Goal: Task Accomplishment & Management: Manage account settings

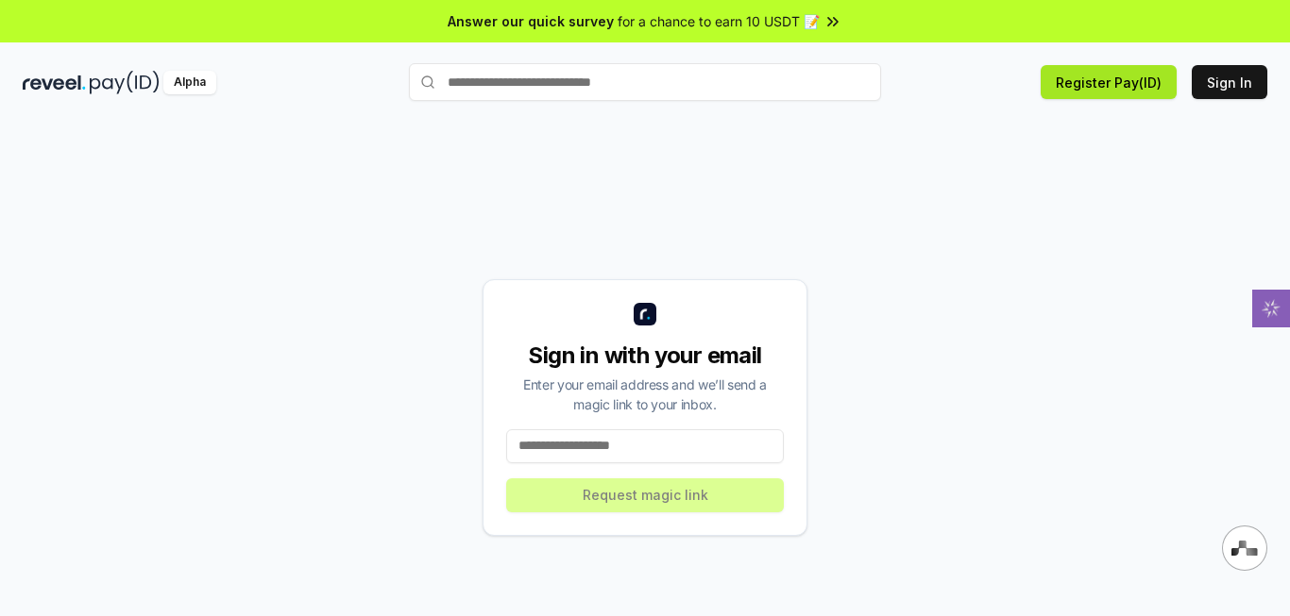
click at [1139, 86] on button "Register Pay(ID)" at bounding box center [1108, 82] width 136 height 34
click at [575, 451] on input at bounding box center [645, 447] width 278 height 34
type input "**********"
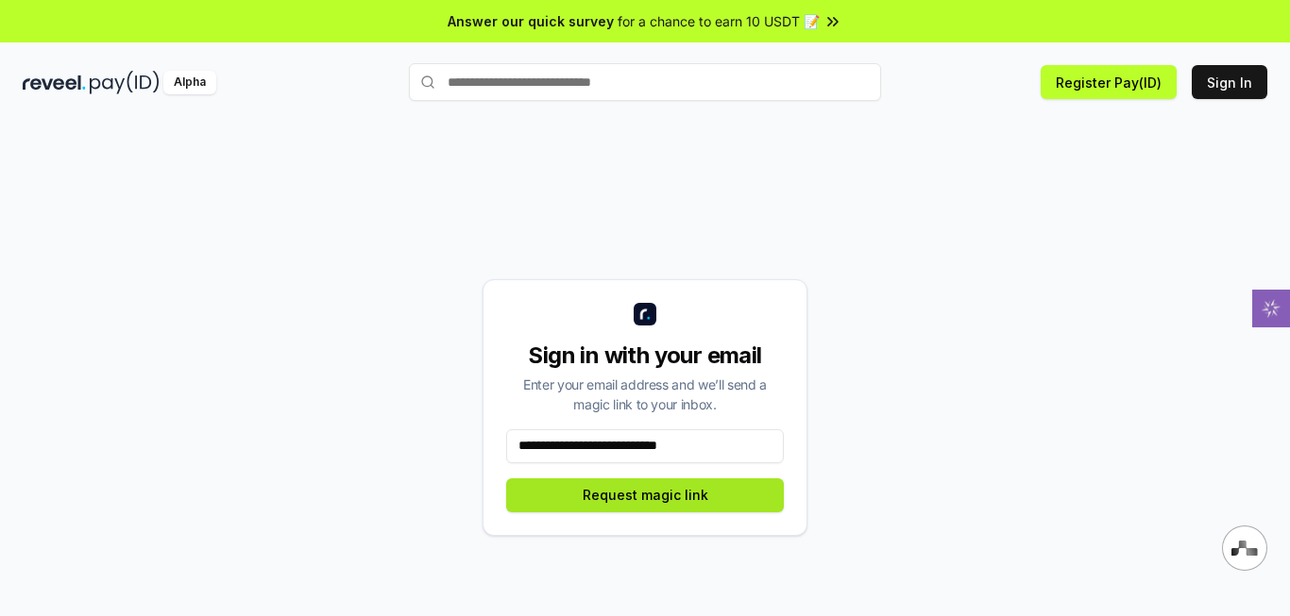
click at [705, 506] on button "Request magic link" at bounding box center [645, 496] width 278 height 34
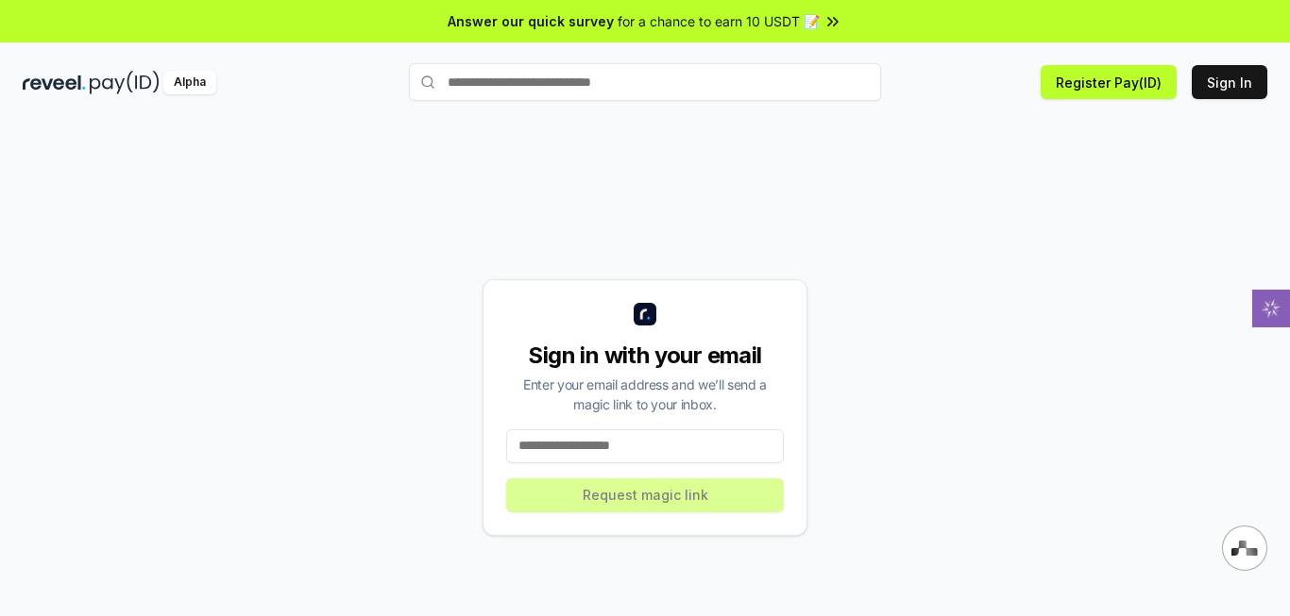
drag, startPoint x: 654, startPoint y: 442, endPoint x: 642, endPoint y: 254, distance: 188.3
click at [654, 442] on input at bounding box center [645, 447] width 278 height 34
type input "**********"
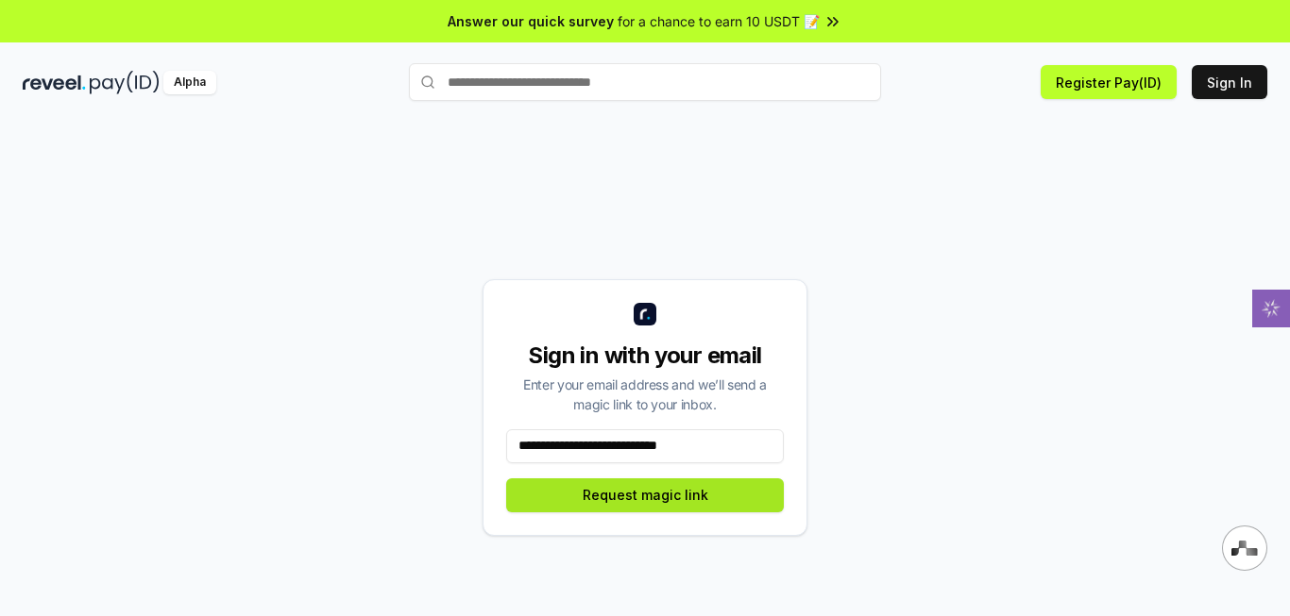
click at [698, 495] on button "Request magic link" at bounding box center [645, 496] width 278 height 34
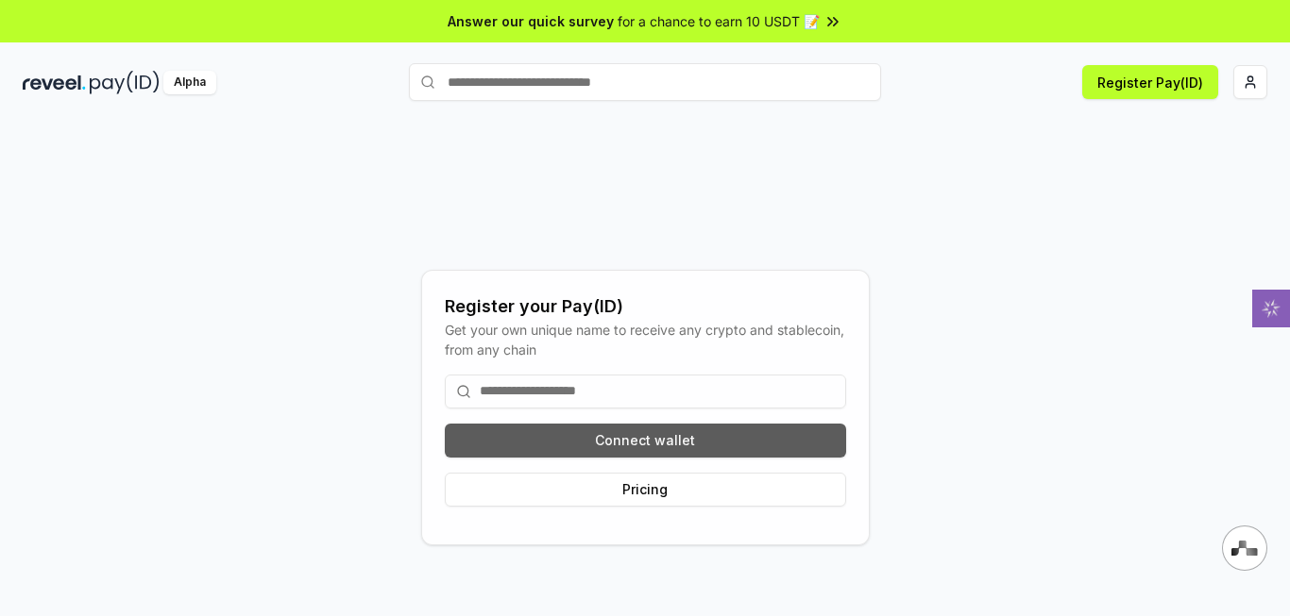
click at [628, 446] on button "Connect wallet" at bounding box center [645, 441] width 401 height 34
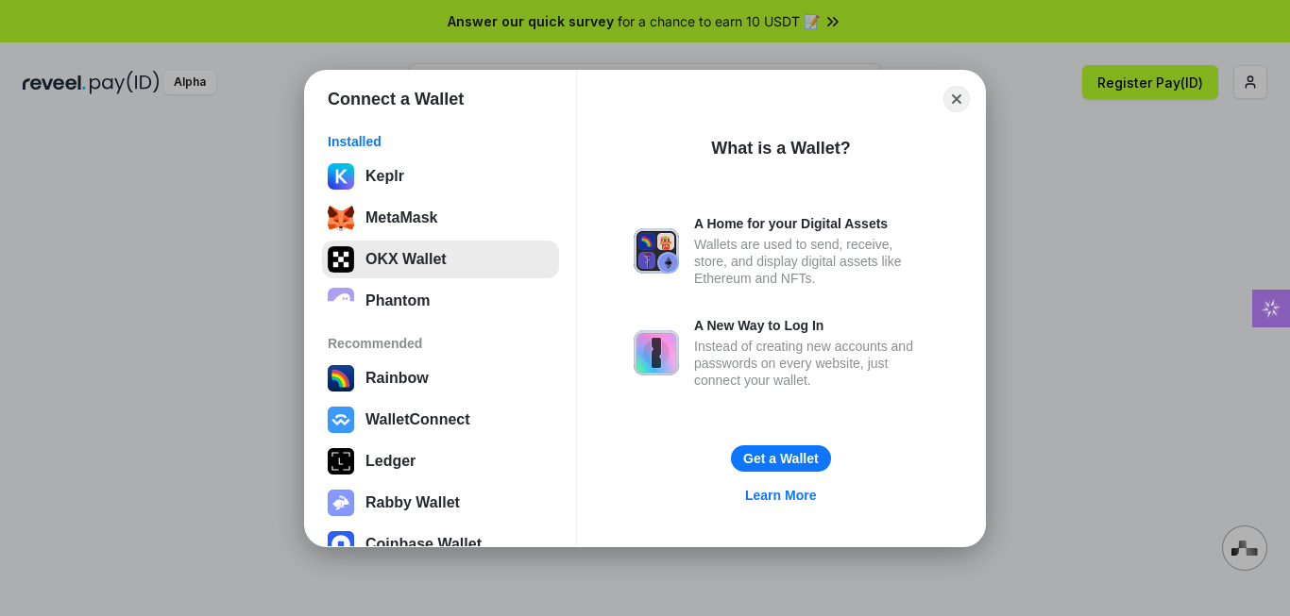
click at [445, 267] on button "OKX Wallet" at bounding box center [440, 260] width 237 height 38
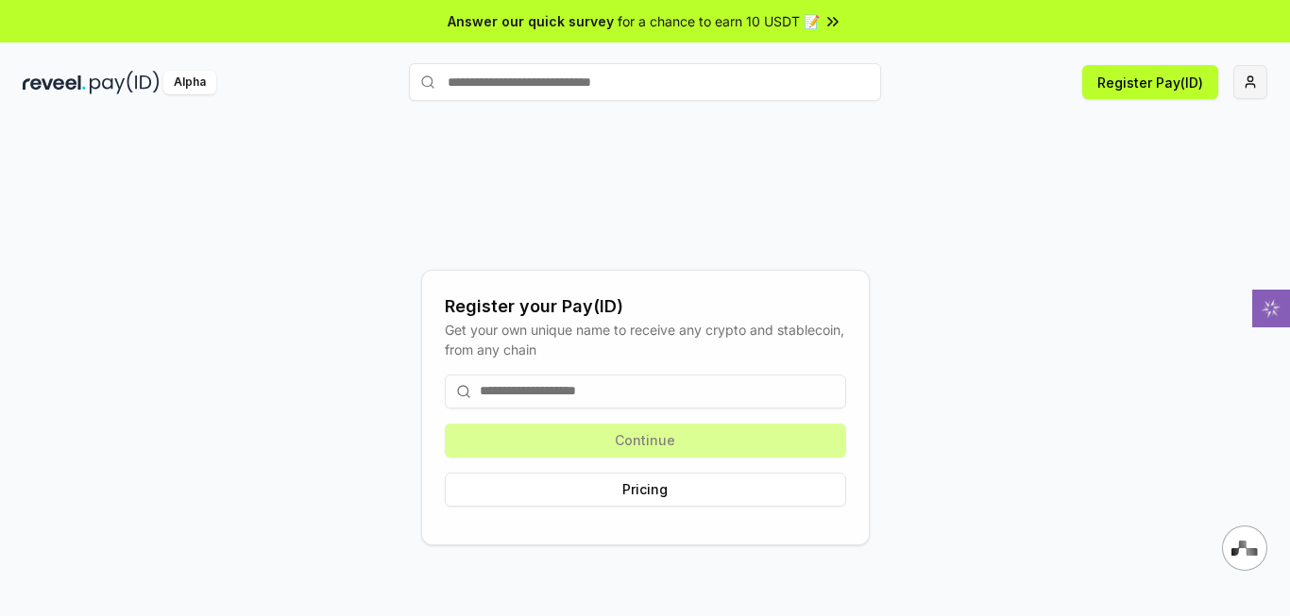
click at [1245, 92] on html "Answer our quick survey for a chance to earn 10 USDT 📝 Alpha Register Pay(ID) R…" at bounding box center [645, 308] width 1290 height 616
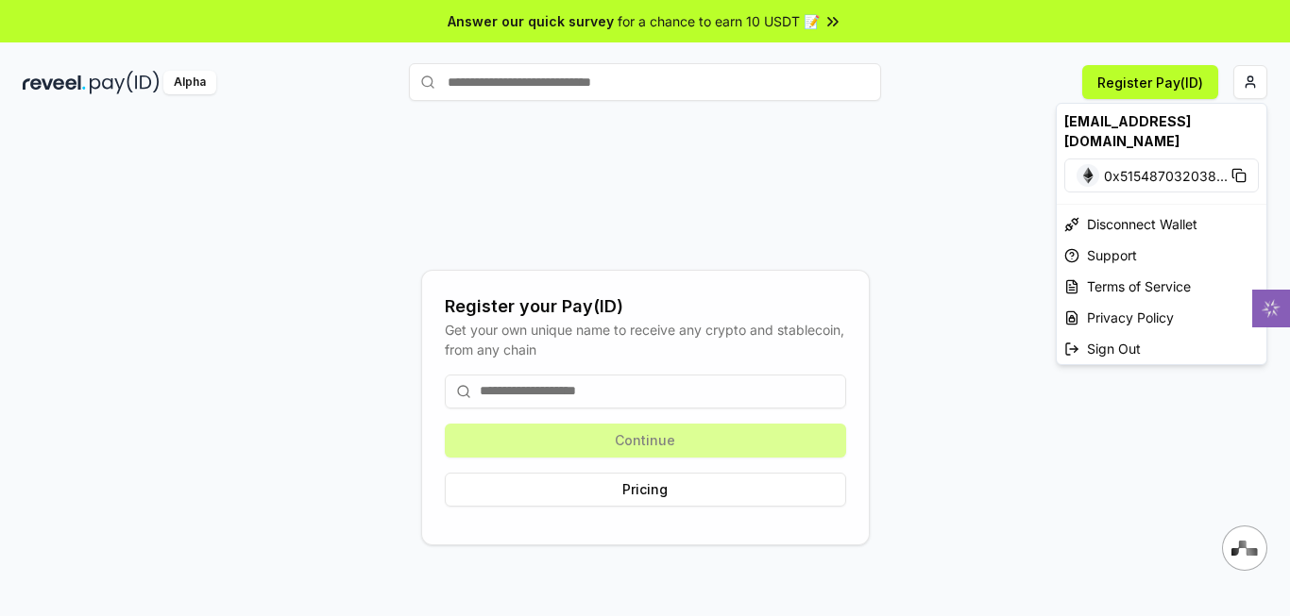
click at [1020, 209] on html "Answer our quick survey for a chance to earn 10 USDT 📝 Alpha Register Pay(ID) R…" at bounding box center [645, 308] width 1290 height 616
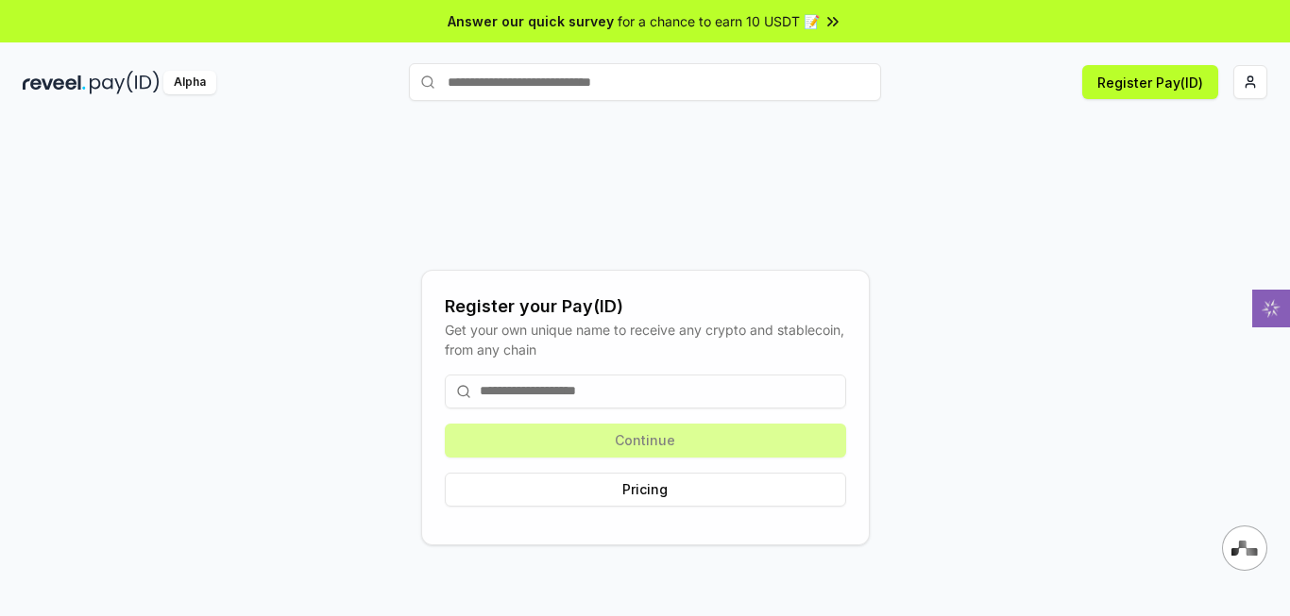
click at [593, 392] on input at bounding box center [645, 392] width 401 height 34
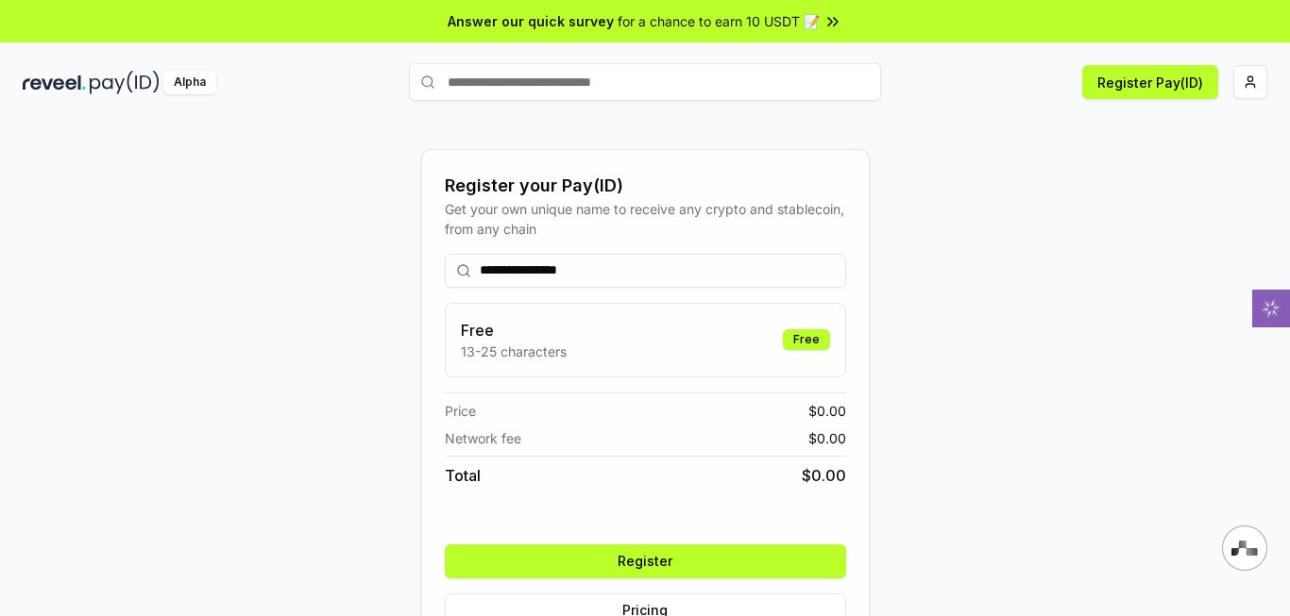
drag, startPoint x: 671, startPoint y: 383, endPoint x: 640, endPoint y: 393, distance: 32.6
click at [640, 393] on div "Price $ 0.00 Network fee $ 0.00 Total $ 0.00" at bounding box center [645, 440] width 401 height 94
drag, startPoint x: 628, startPoint y: 279, endPoint x: 477, endPoint y: 279, distance: 151.1
click at [477, 279] on input "**********" at bounding box center [645, 271] width 401 height 34
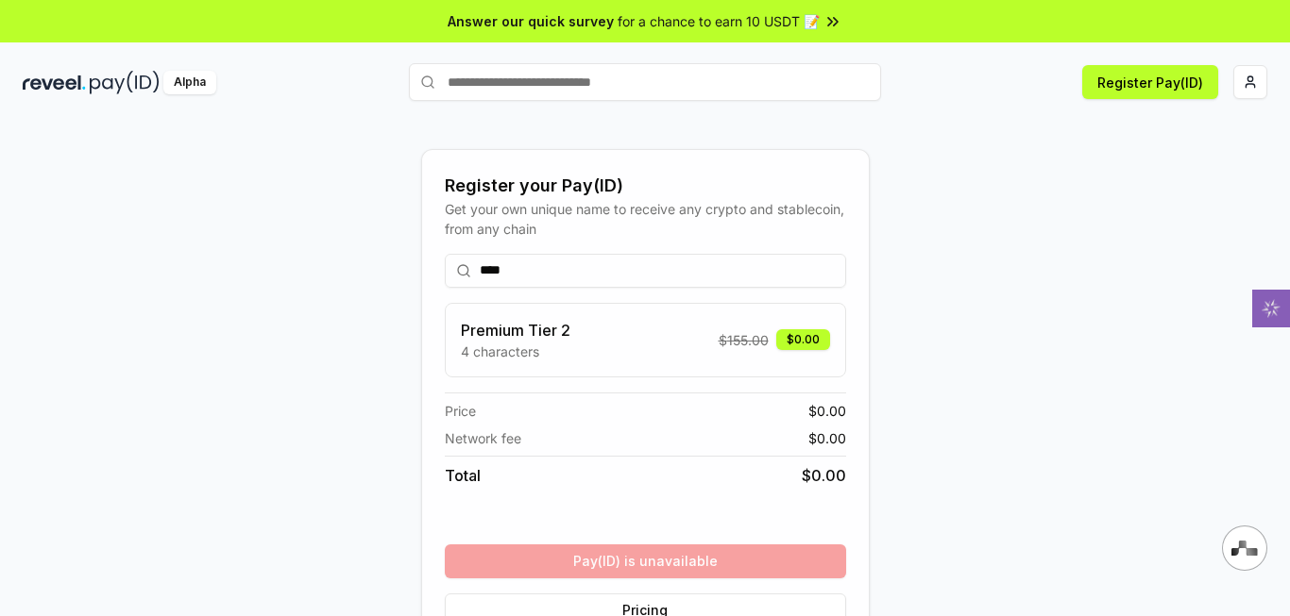
click at [1033, 313] on div "Register your Pay(ID) Get your own unique name to receive any crypto and stable…" at bounding box center [645, 407] width 1244 height 526
drag, startPoint x: 593, startPoint y: 280, endPoint x: 432, endPoint y: 277, distance: 160.5
click at [432, 277] on div "Register your Pay(ID) Get your own unique name to receive any crypto and stable…" at bounding box center [645, 407] width 448 height 517
drag, startPoint x: 750, startPoint y: 277, endPoint x: 807, endPoint y: 278, distance: 57.6
click at [804, 277] on input "****" at bounding box center [645, 271] width 401 height 34
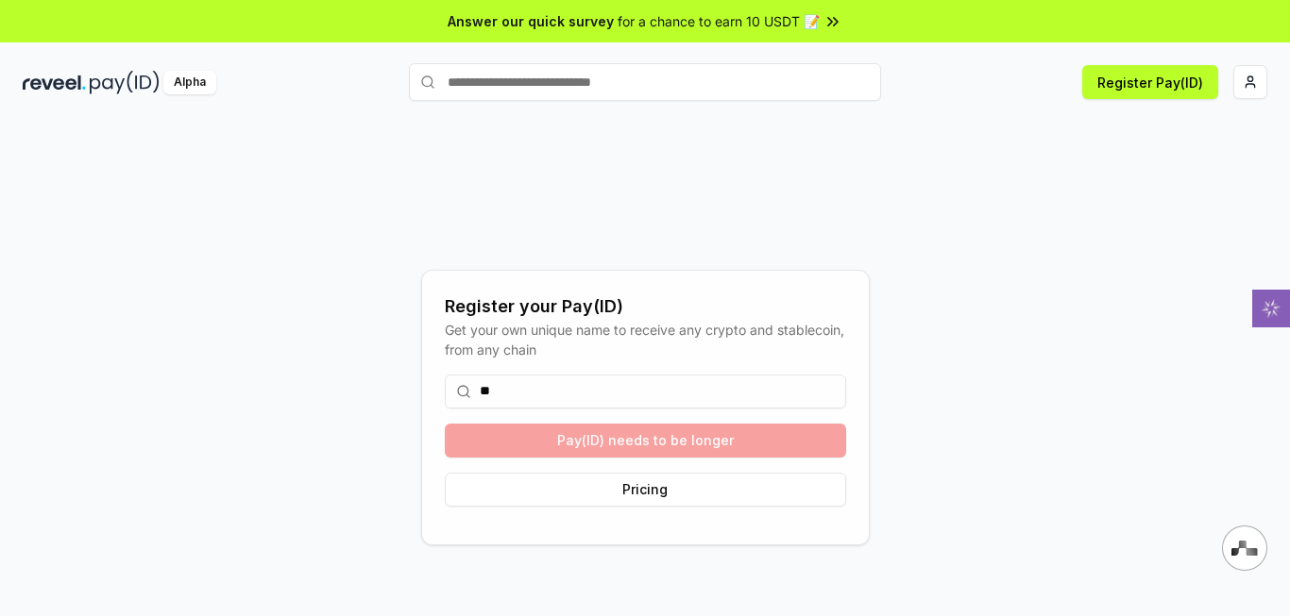
type input "*"
type input "**********"
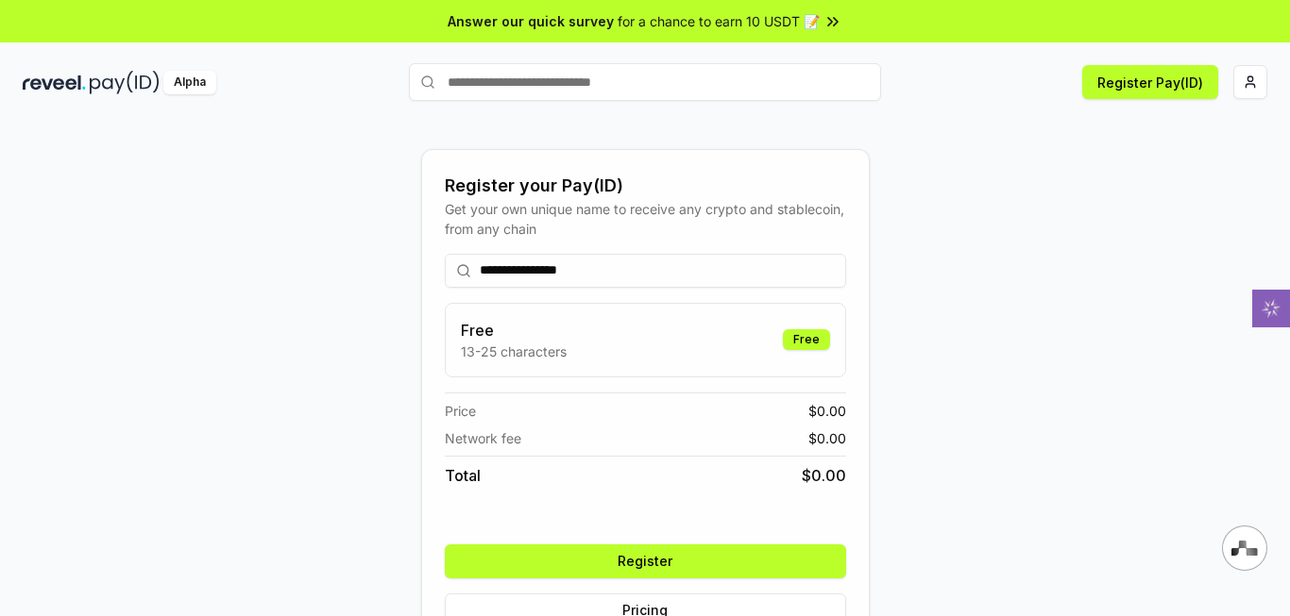
click at [638, 563] on button "Register" at bounding box center [645, 562] width 401 height 34
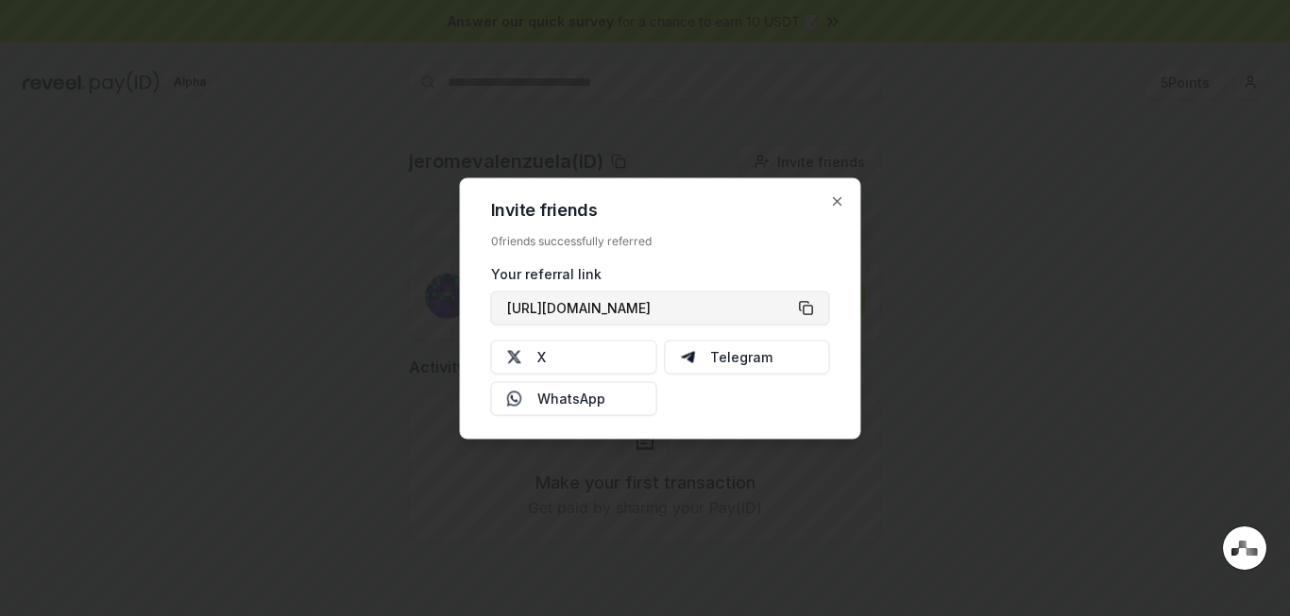
click at [808, 305] on button "[URL][DOMAIN_NAME]" at bounding box center [660, 308] width 339 height 34
click at [834, 197] on icon "button" at bounding box center [838, 201] width 8 height 8
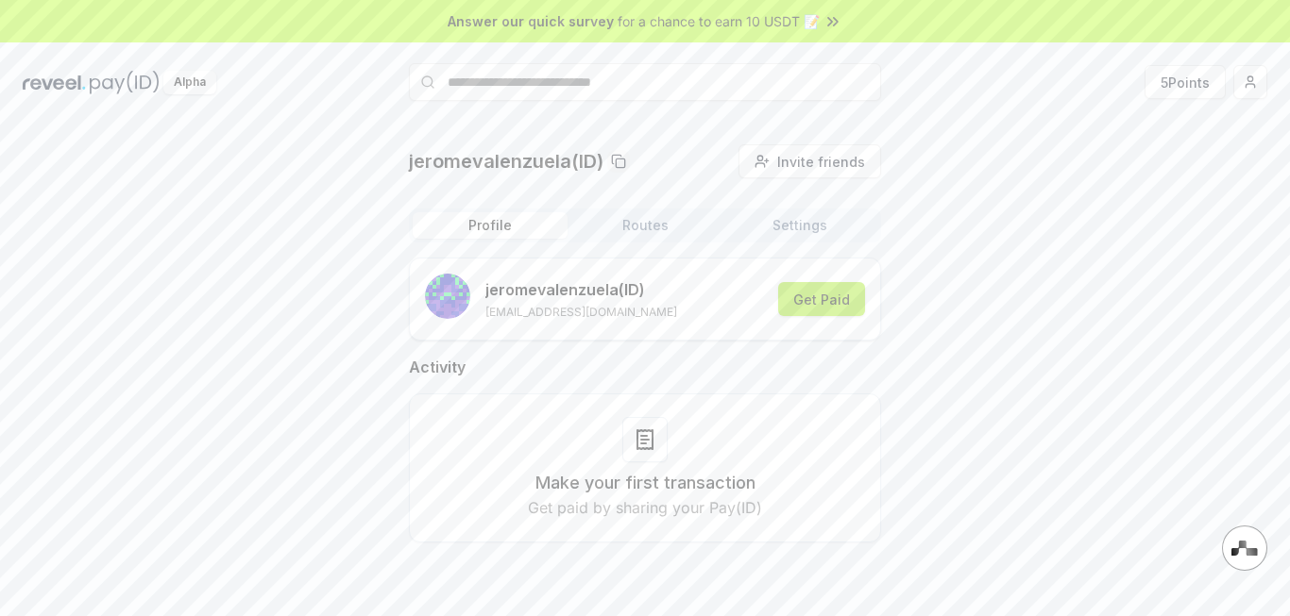
click at [816, 304] on button "Get Paid" at bounding box center [821, 299] width 87 height 34
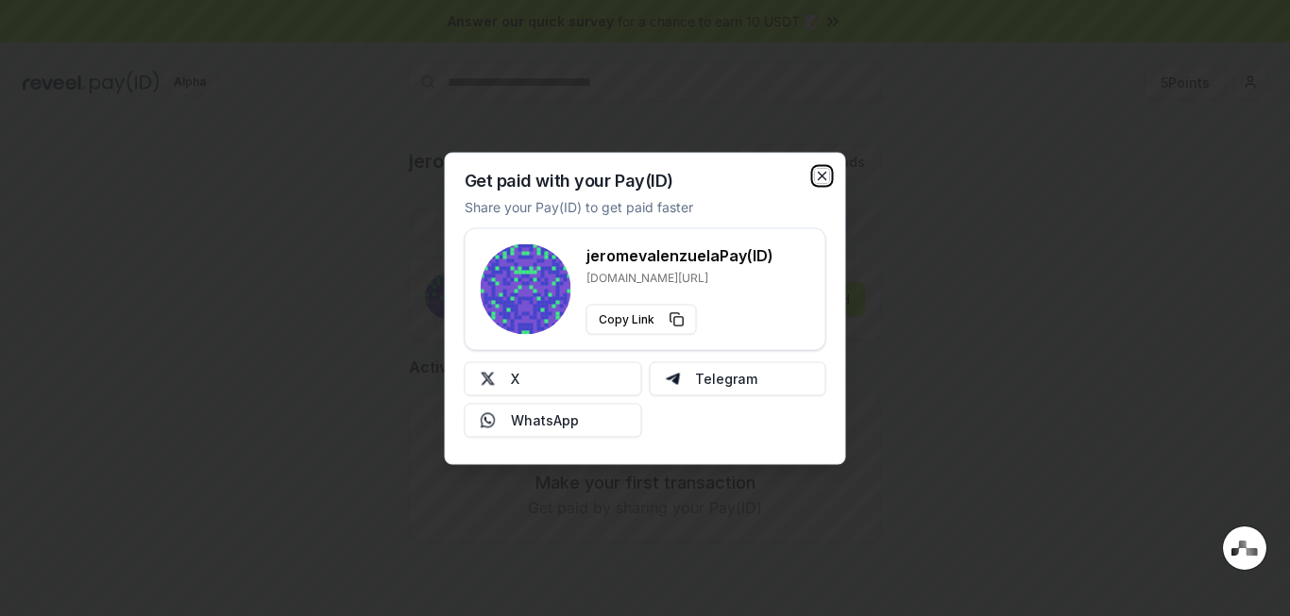
click at [820, 179] on icon "button" at bounding box center [822, 175] width 15 height 15
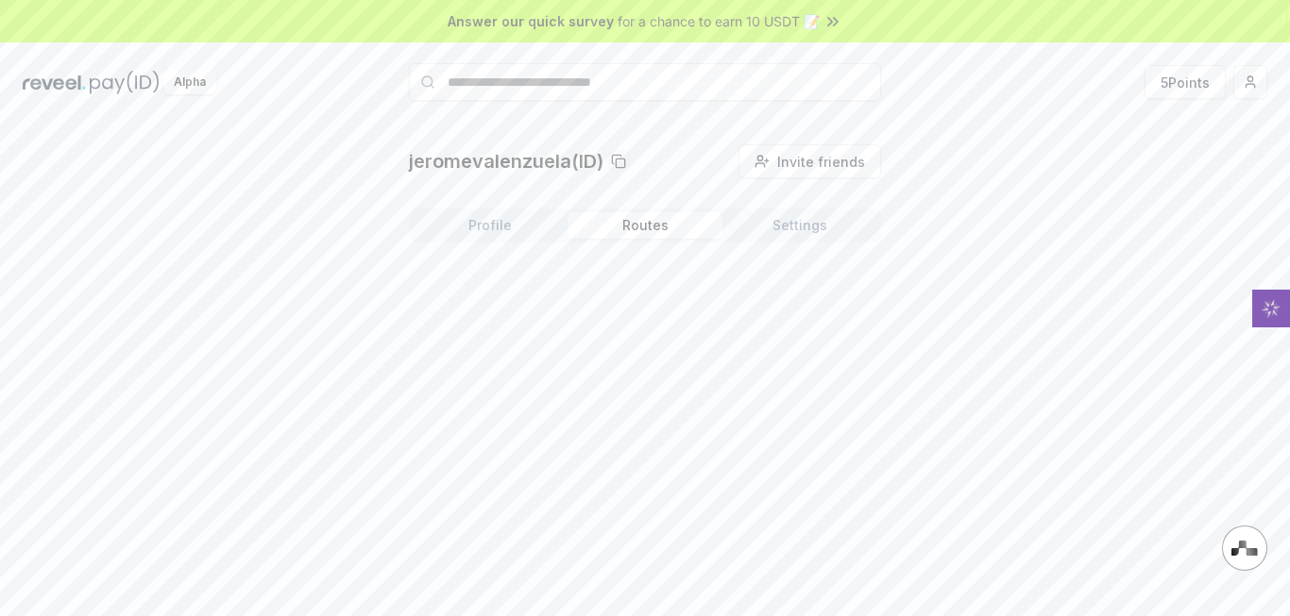
click at [633, 223] on button "Routes" at bounding box center [644, 225] width 155 height 26
click at [819, 225] on button "Settings" at bounding box center [799, 225] width 155 height 26
click at [620, 230] on button "Routes" at bounding box center [644, 225] width 155 height 26
click at [483, 228] on button "Profile" at bounding box center [490, 225] width 155 height 26
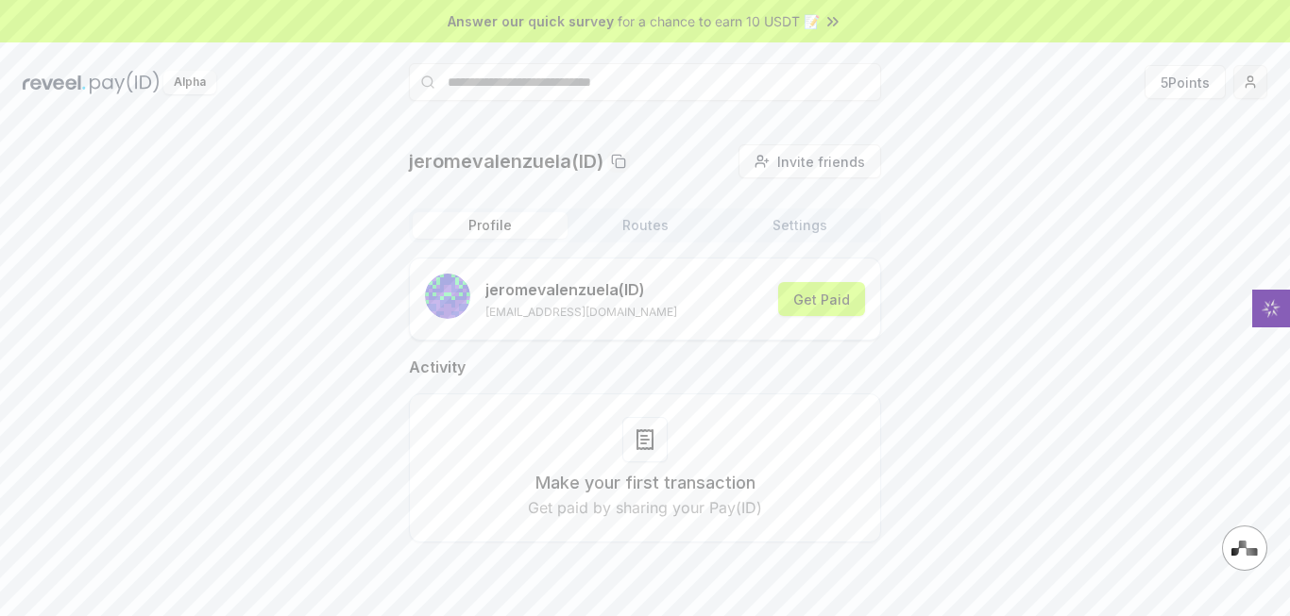
click at [1248, 86] on html "Answer our quick survey for a chance to earn 10 USDT 📝 Alpha 5 Points jeromeval…" at bounding box center [645, 308] width 1290 height 616
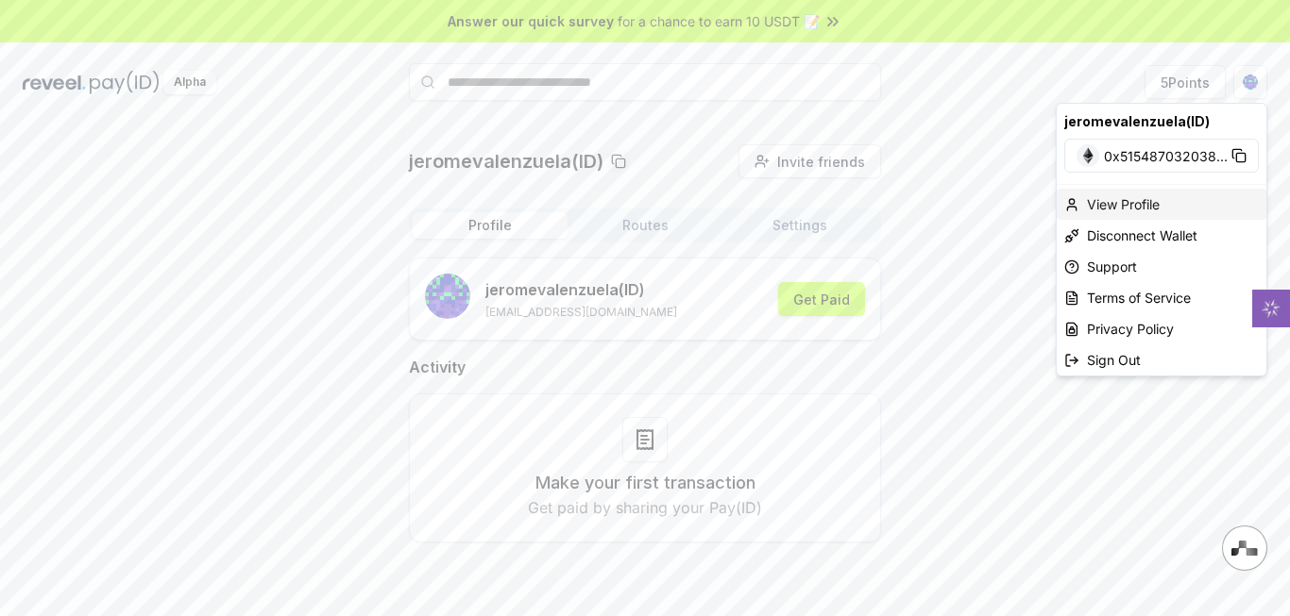
click at [1133, 211] on div "View Profile" at bounding box center [1161, 204] width 210 height 31
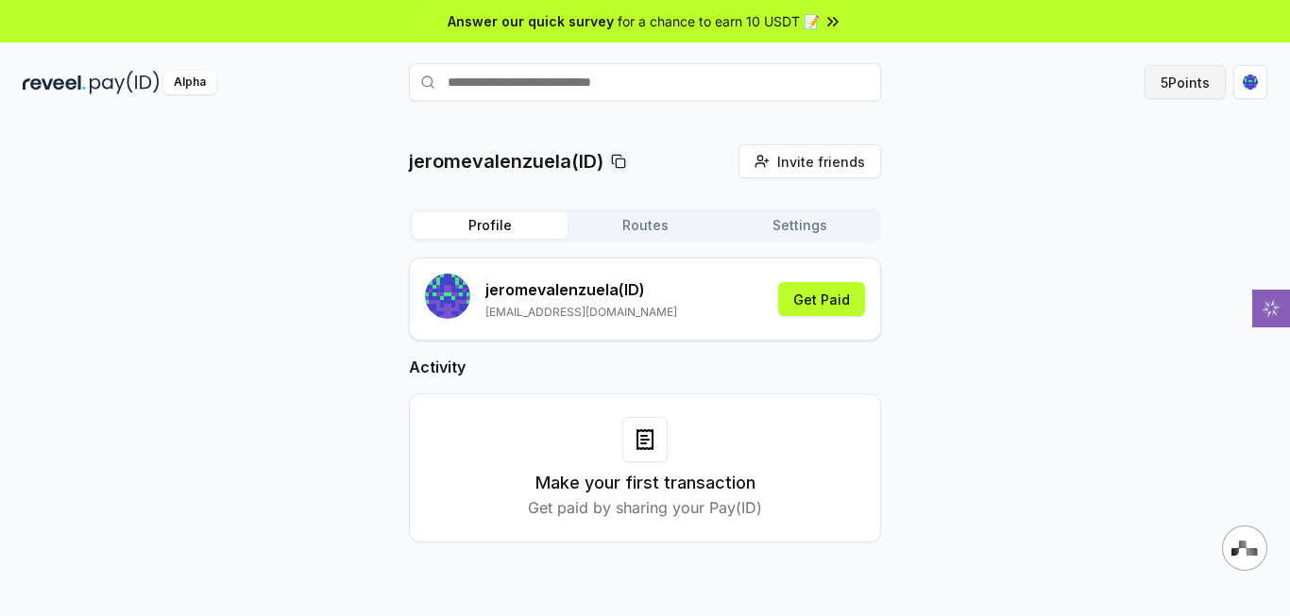
click at [1199, 84] on button "5 Points" at bounding box center [1184, 82] width 81 height 34
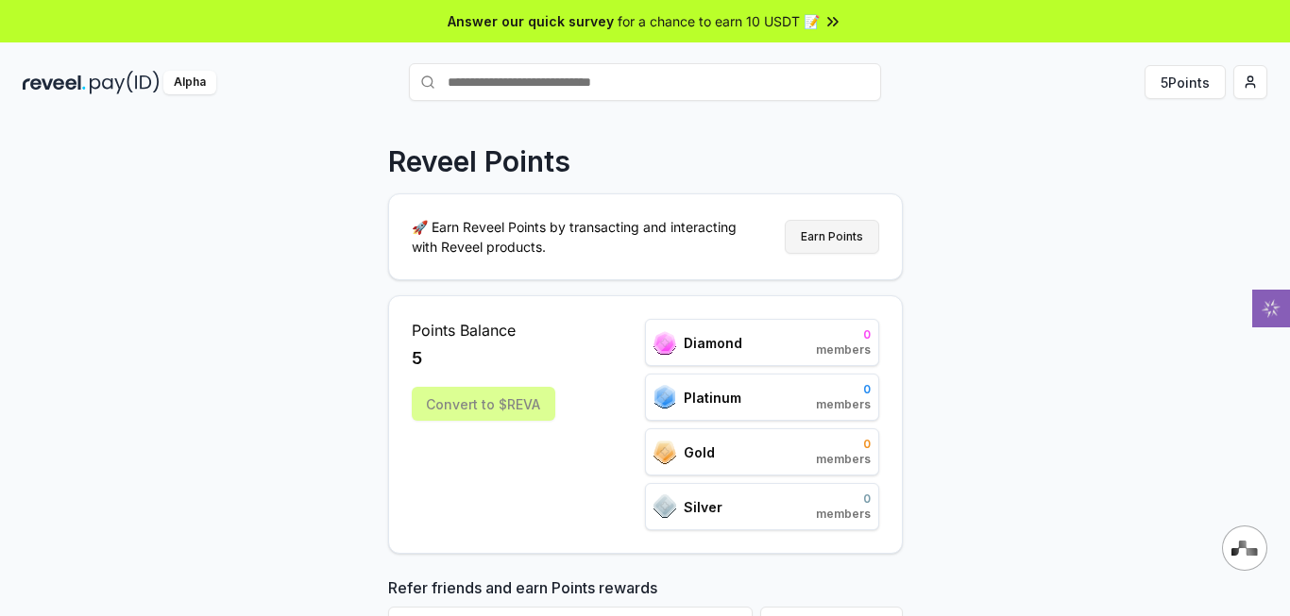
click at [837, 240] on button "Earn Points" at bounding box center [832, 237] width 94 height 34
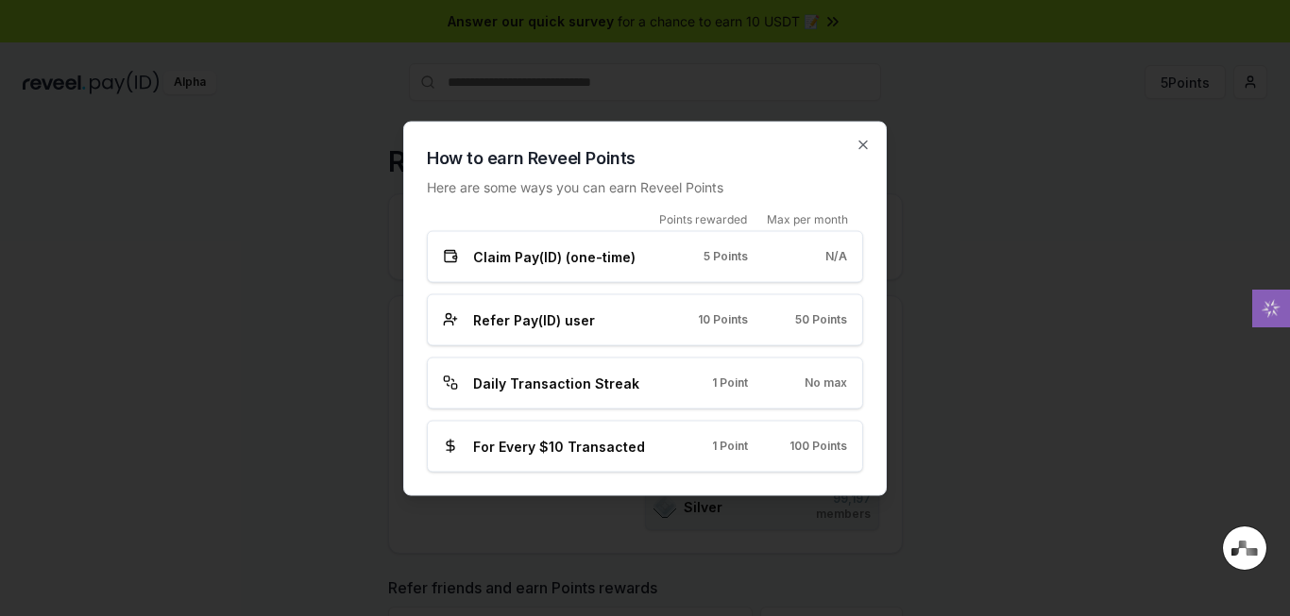
scroll to position [265, 0]
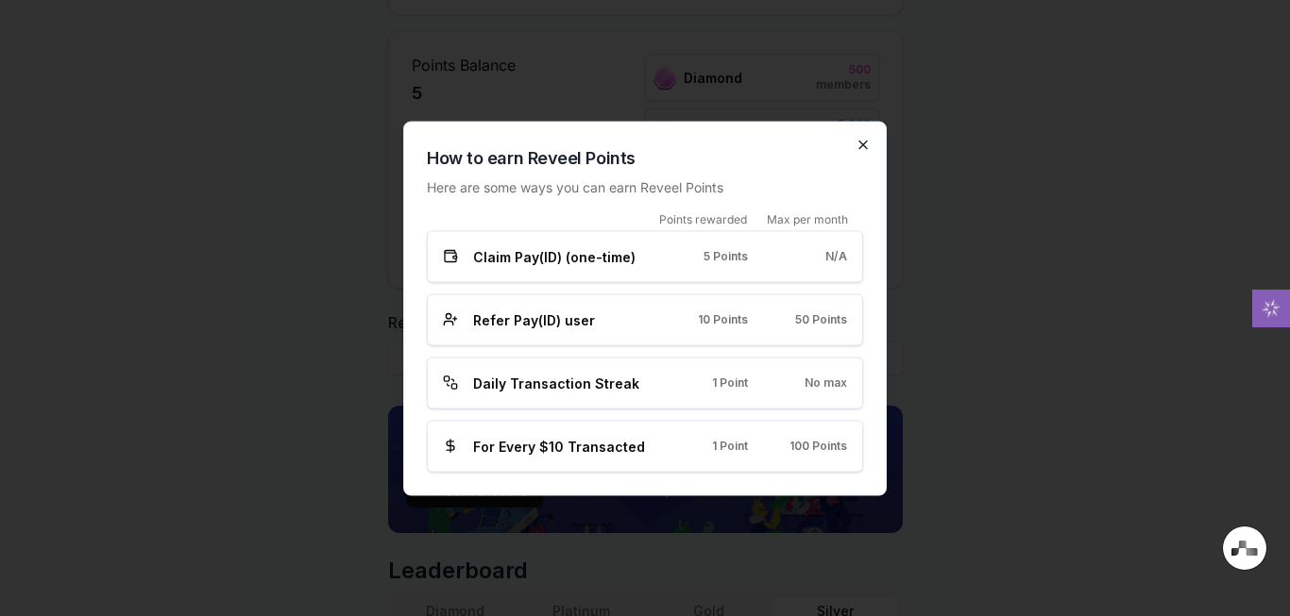
click at [860, 142] on icon "button" at bounding box center [863, 145] width 8 height 8
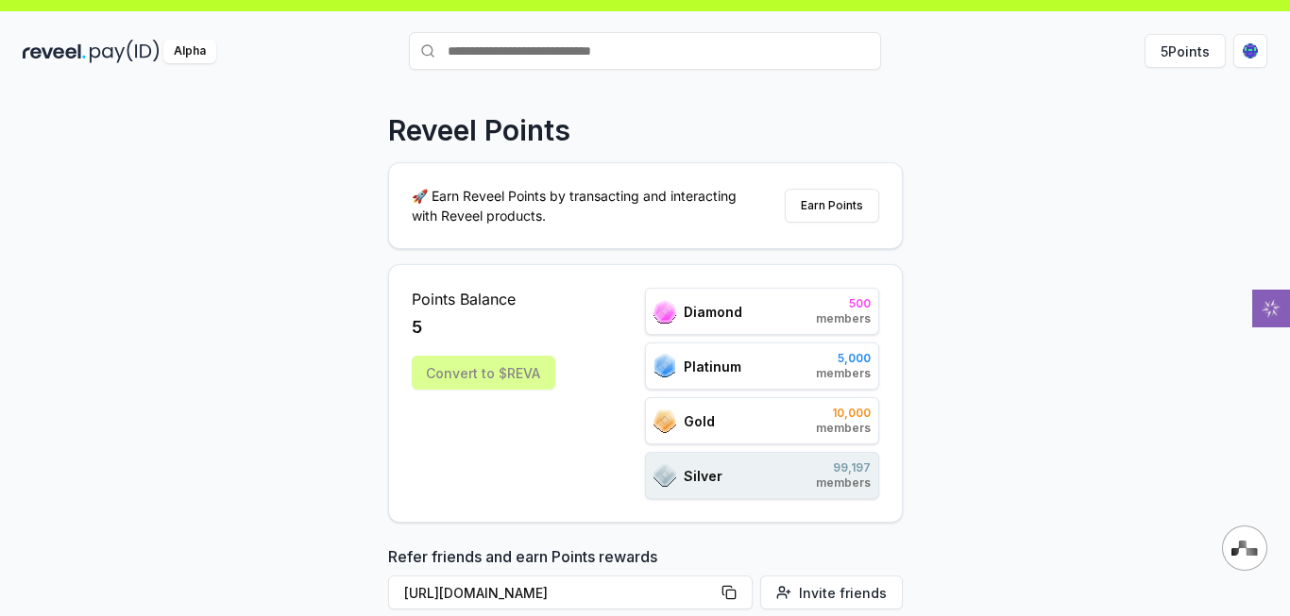
scroll to position [0, 0]
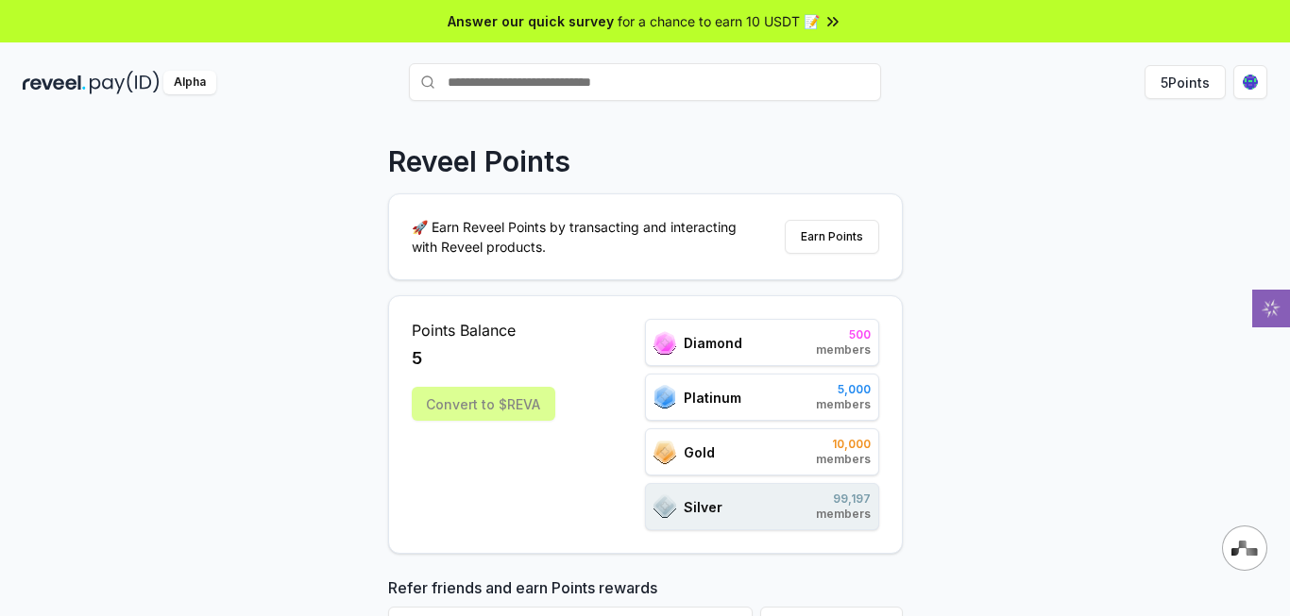
click at [828, 20] on icon at bounding box center [830, 21] width 4 height 8
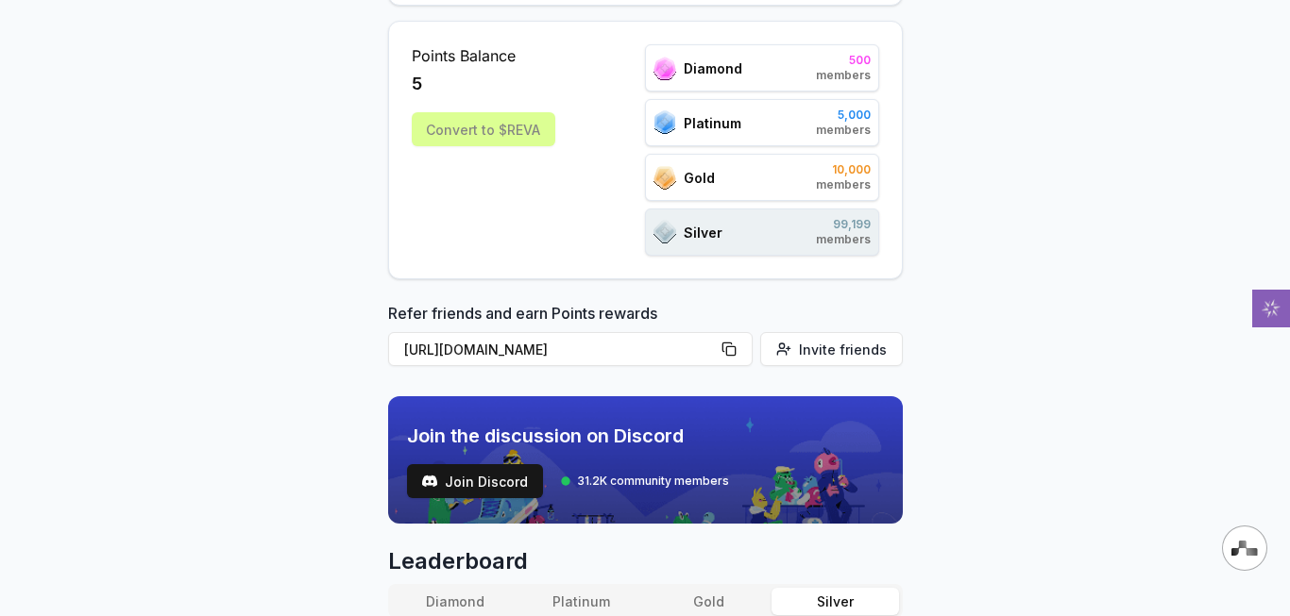
scroll to position [283, 0]
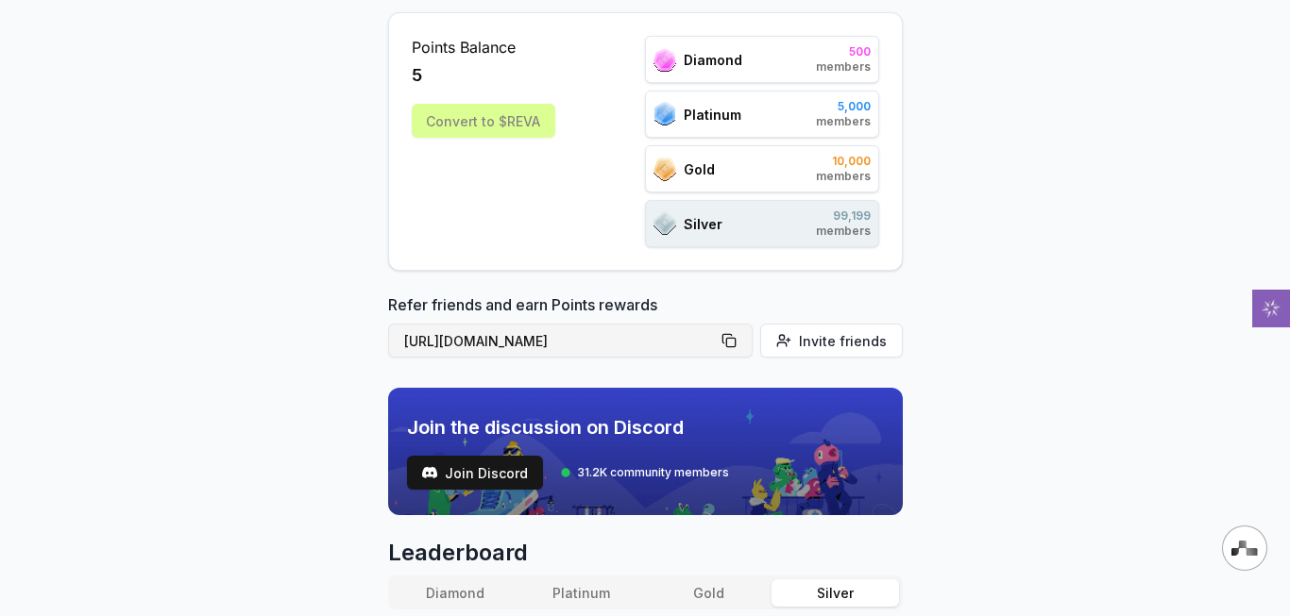
click at [734, 344] on button "[URL][DOMAIN_NAME]" at bounding box center [570, 341] width 364 height 34
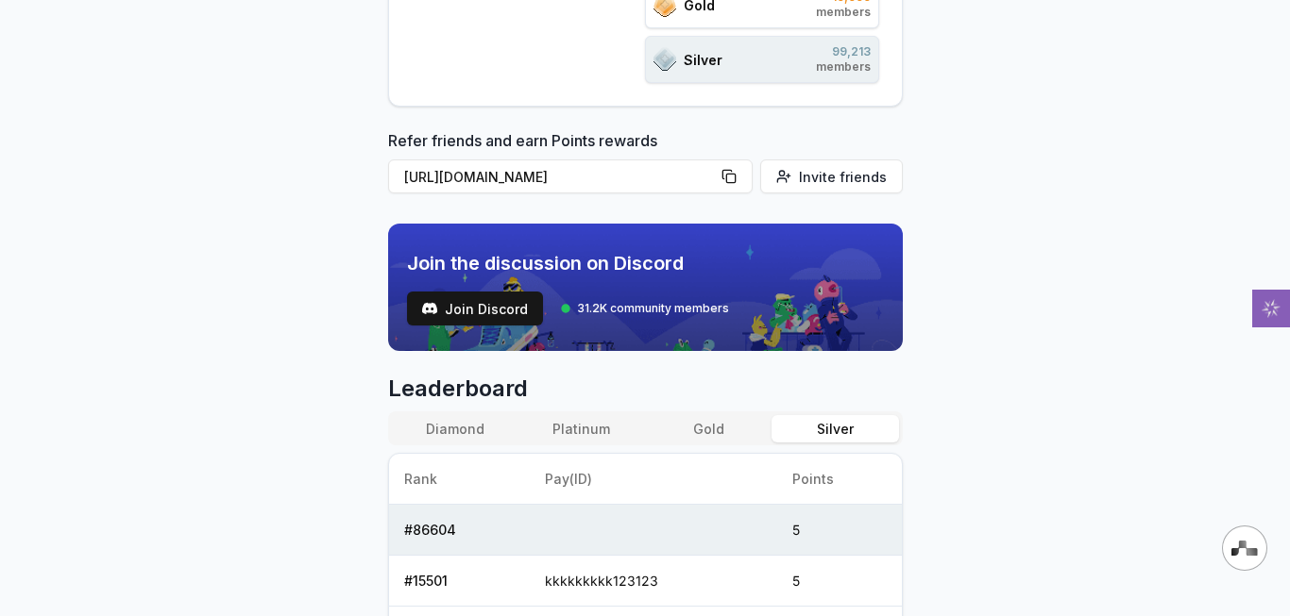
scroll to position [164, 0]
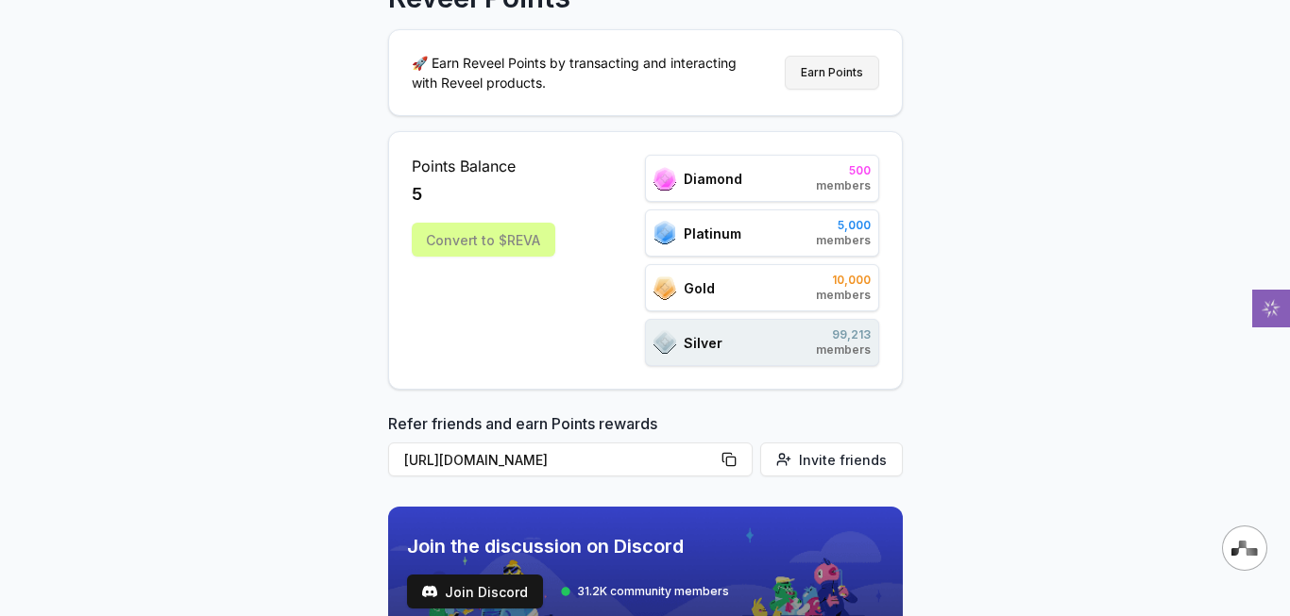
click at [819, 78] on button "Earn Points" at bounding box center [832, 73] width 94 height 34
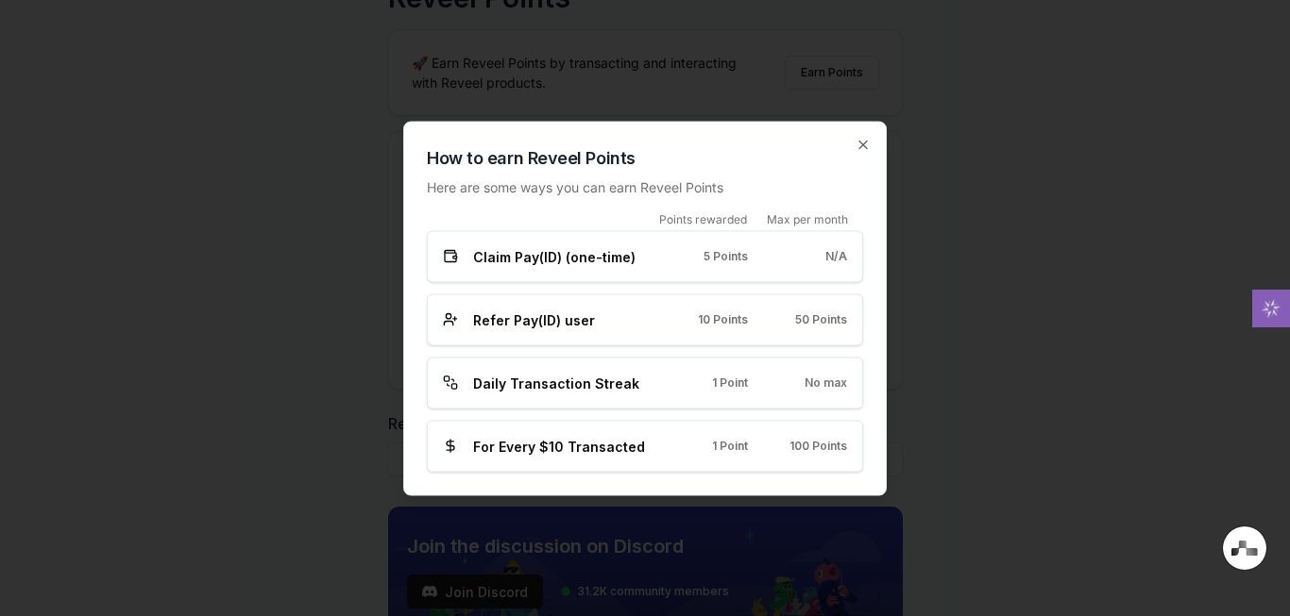
click at [857, 155] on h2 "How to earn Reveel Points" at bounding box center [645, 157] width 436 height 26
click at [861, 143] on icon "button" at bounding box center [862, 144] width 15 height 15
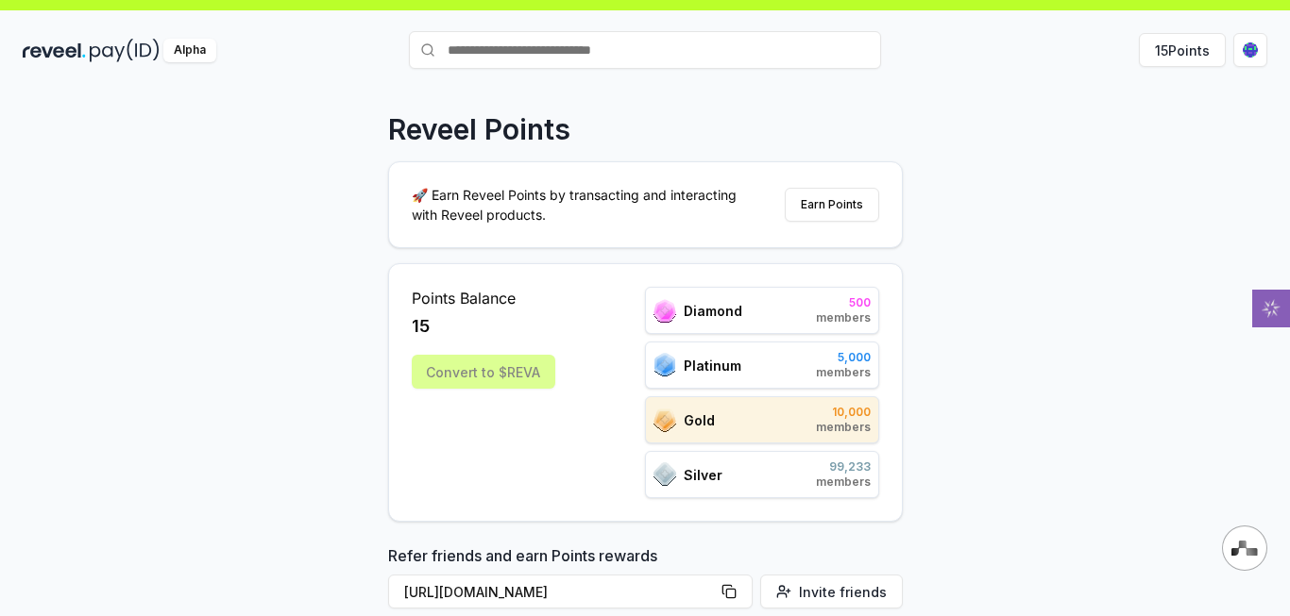
scroll to position [0, 0]
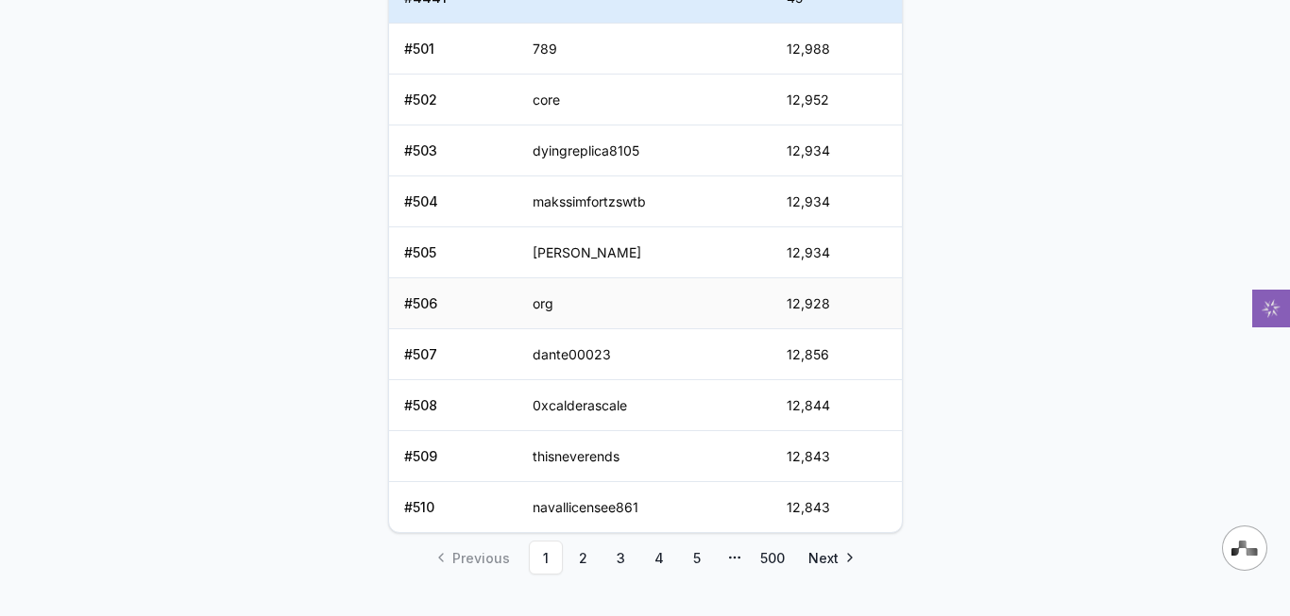
scroll to position [1014, 0]
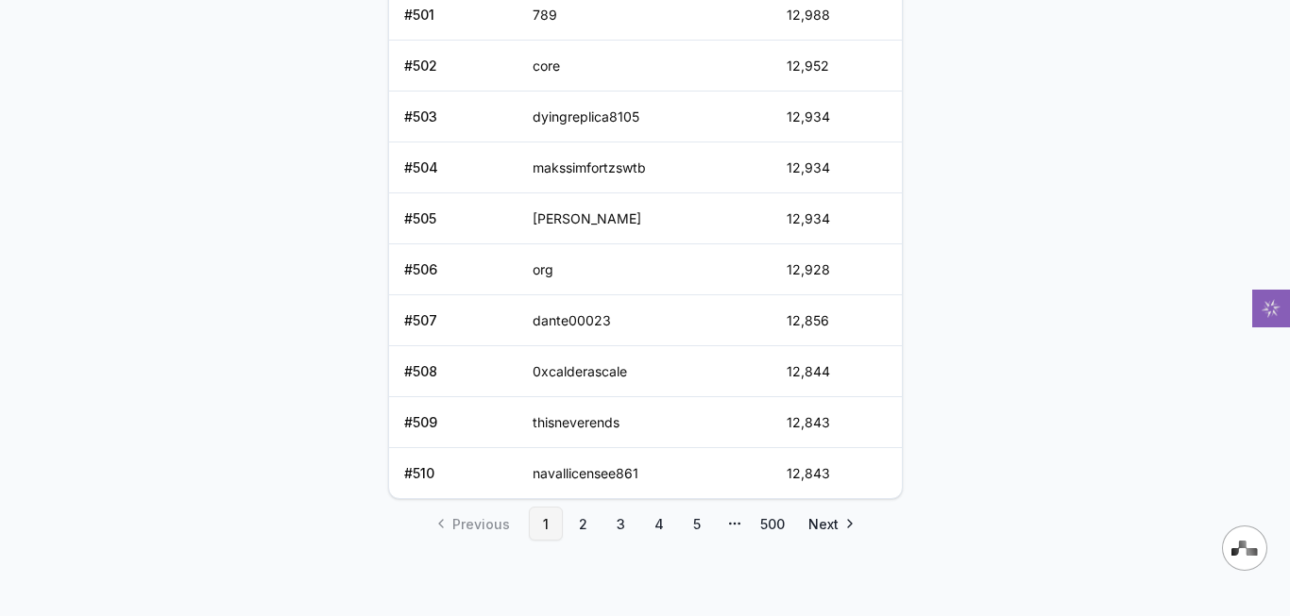
click at [540, 529] on link "1" at bounding box center [546, 524] width 34 height 34
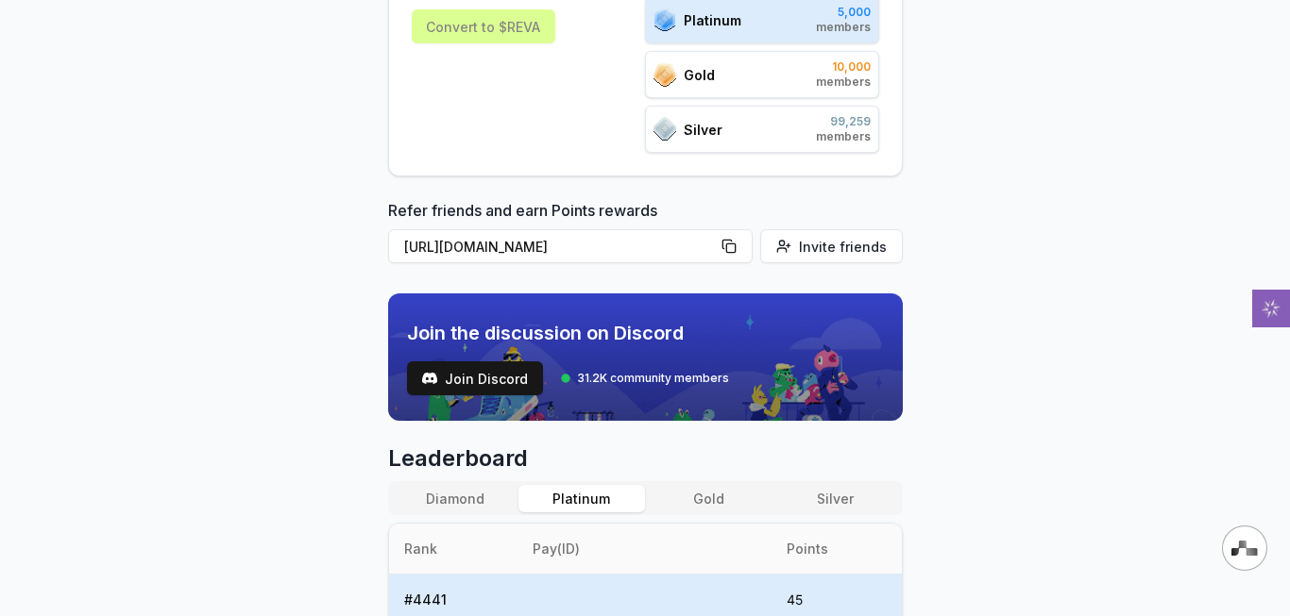
scroll to position [259, 0]
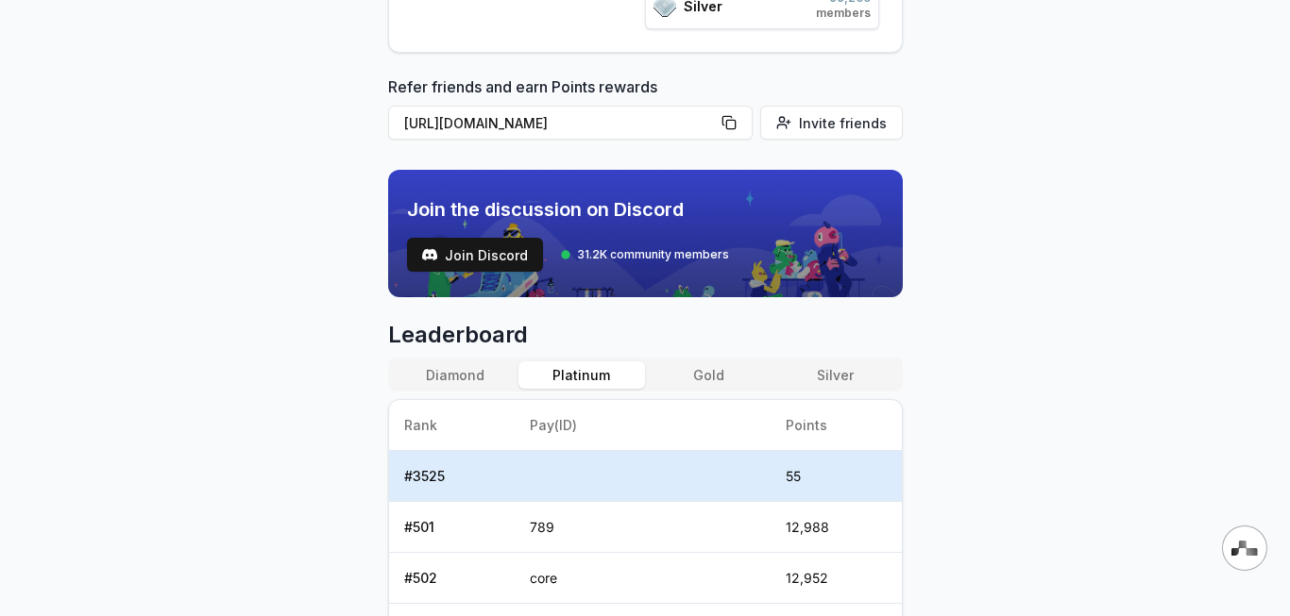
scroll to position [283, 0]
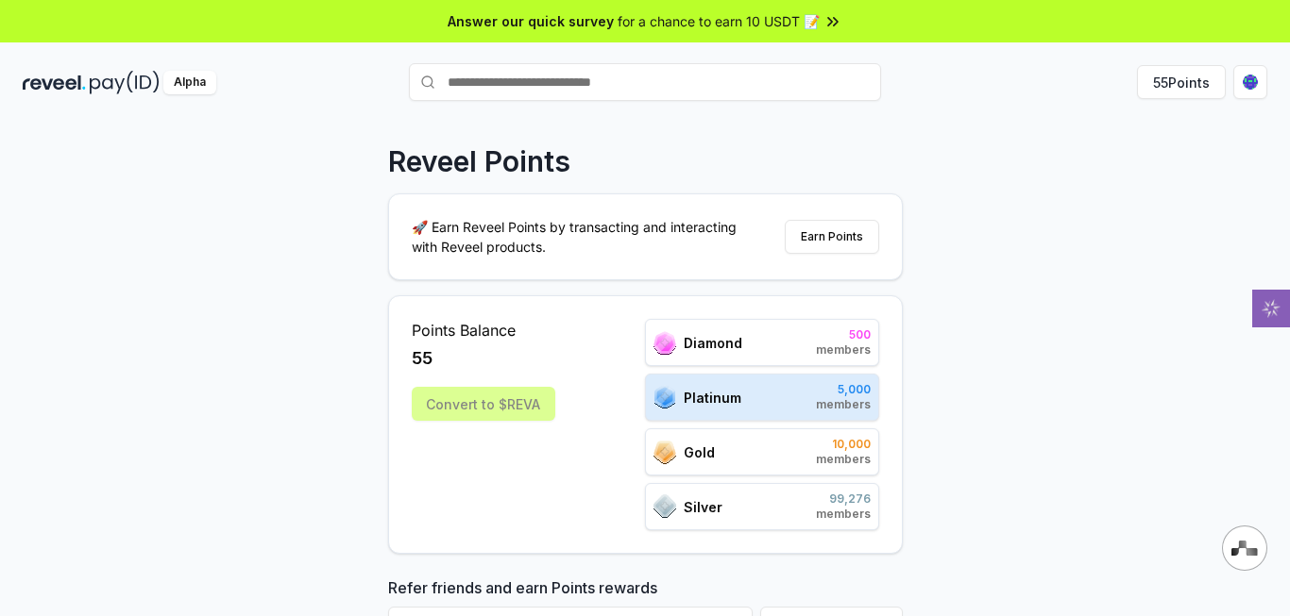
click at [462, 404] on div "Convert to $REVA" at bounding box center [483, 404] width 143 height 34
click at [844, 246] on button "Earn Points" at bounding box center [832, 237] width 94 height 34
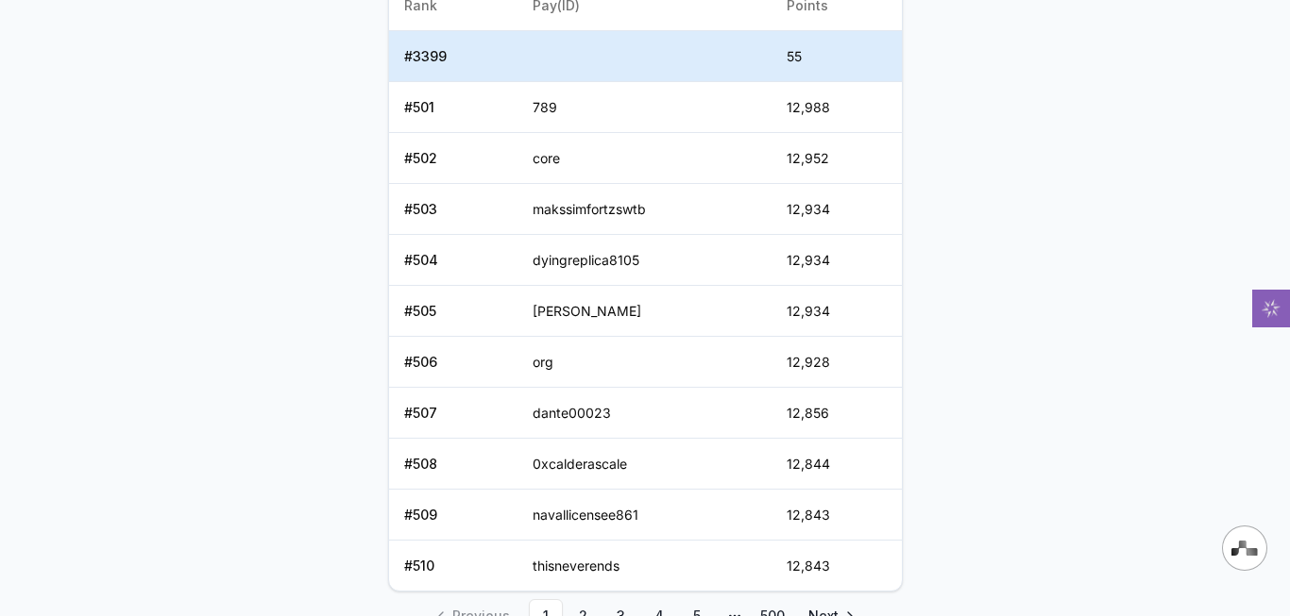
scroll to position [825, 0]
